Goal: Transaction & Acquisition: Purchase product/service

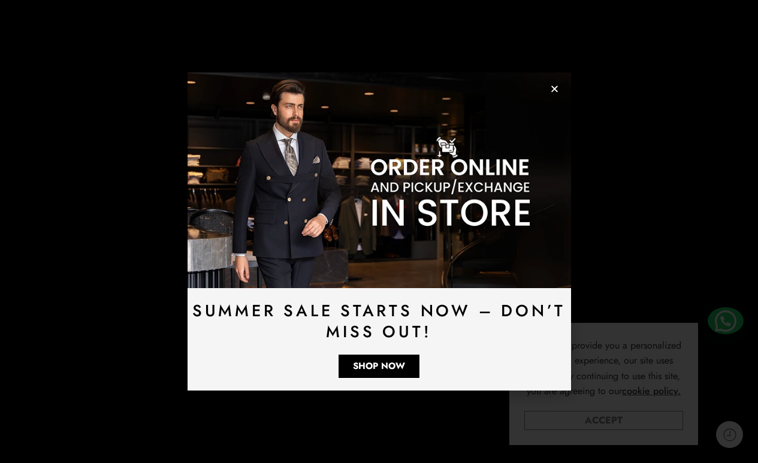
click at [596, 426] on link "Accept" at bounding box center [604, 420] width 159 height 19
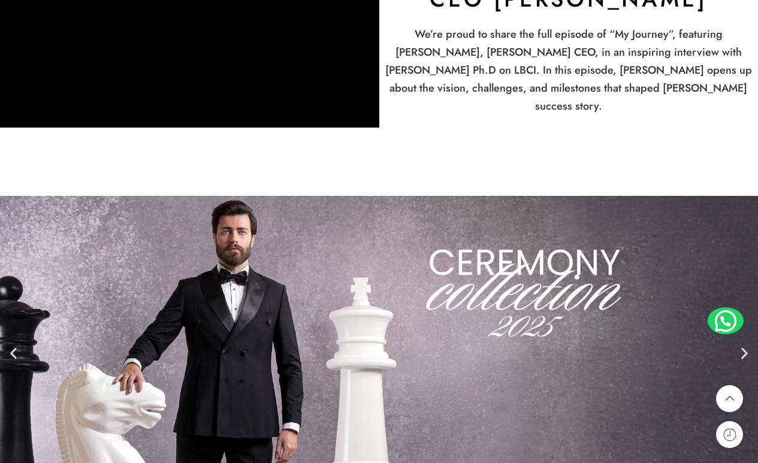
scroll to position [2361, 0]
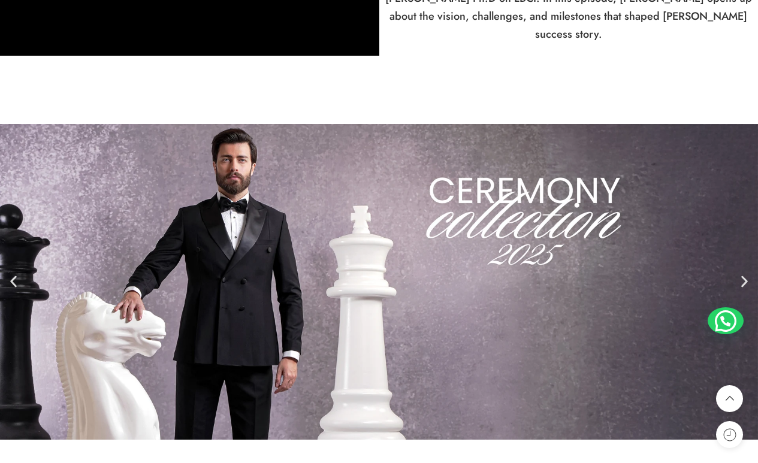
click at [741, 279] on icon "Next slide" at bounding box center [744, 282] width 15 height 15
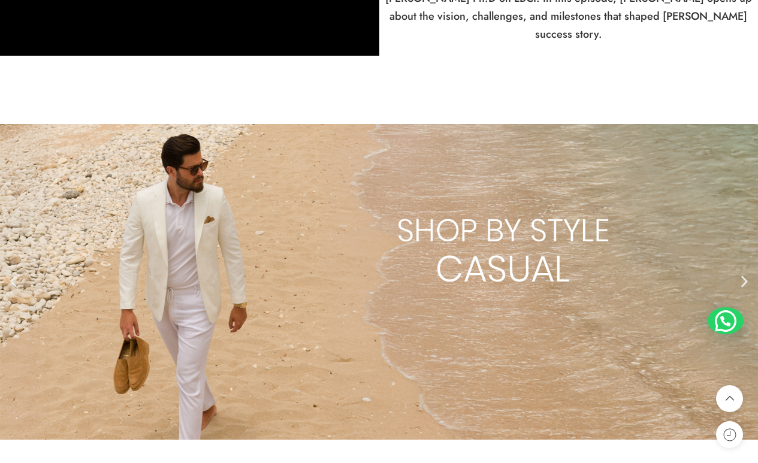
click at [2, 263] on link "2 / 2" at bounding box center [379, 282] width 758 height 404
click at [8, 260] on link "2 / 2" at bounding box center [379, 282] width 758 height 404
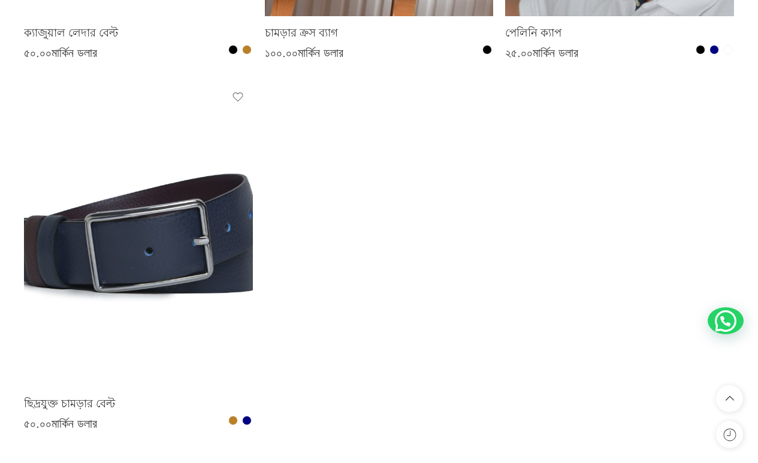
scroll to position [6116, 0]
